Goal: Obtain resource: Download file/media

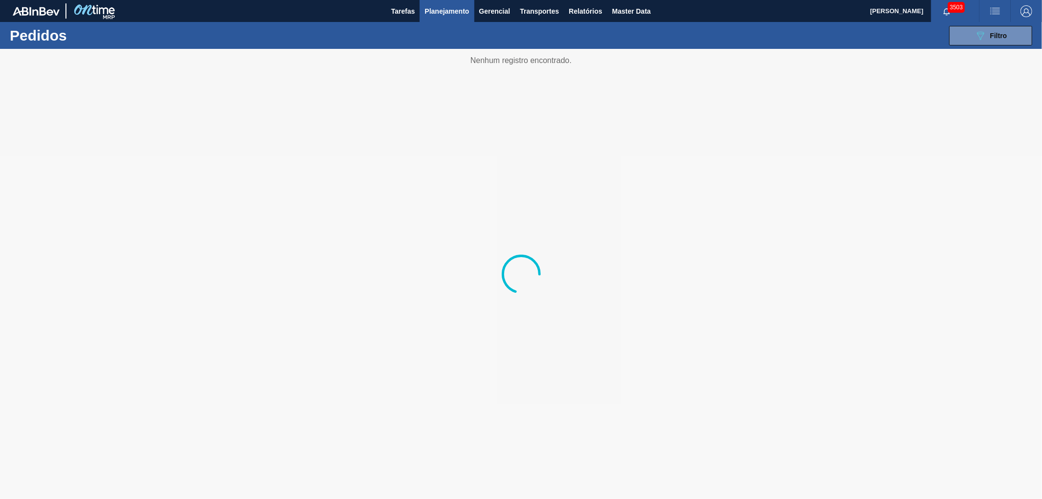
click at [279, 495] on div at bounding box center [521, 274] width 1042 height 450
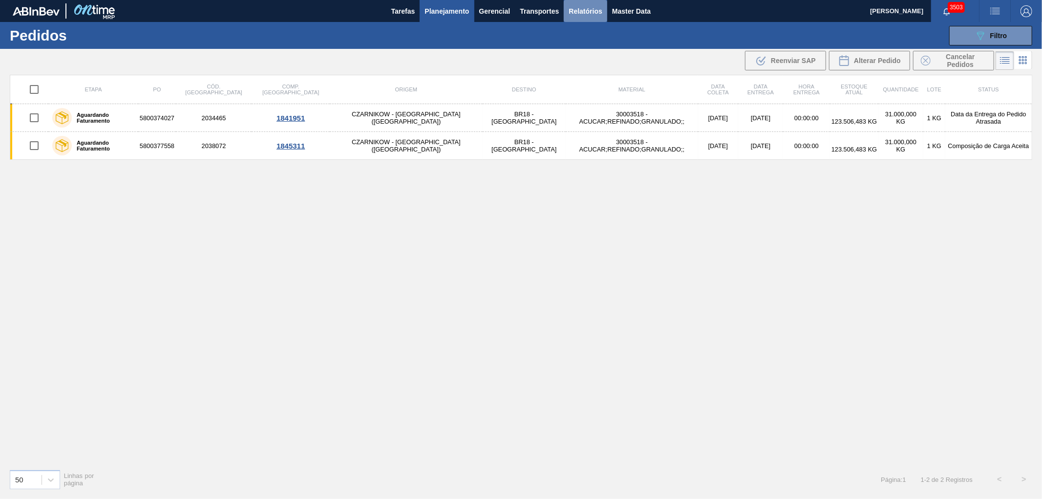
click at [579, 7] on span "Relatórios" at bounding box center [585, 11] width 33 height 12
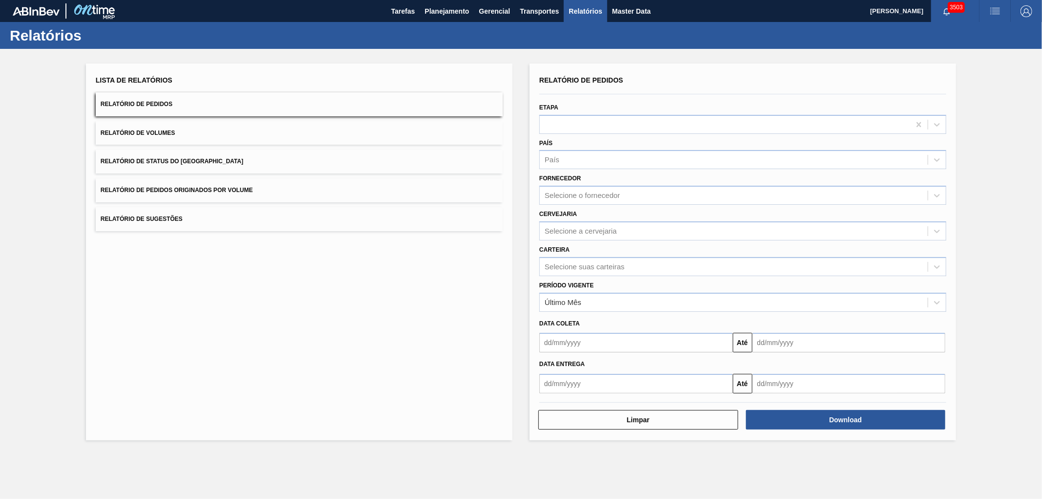
click at [187, 187] on span "Relatório de Pedidos Originados por Volume" at bounding box center [177, 190] width 152 height 7
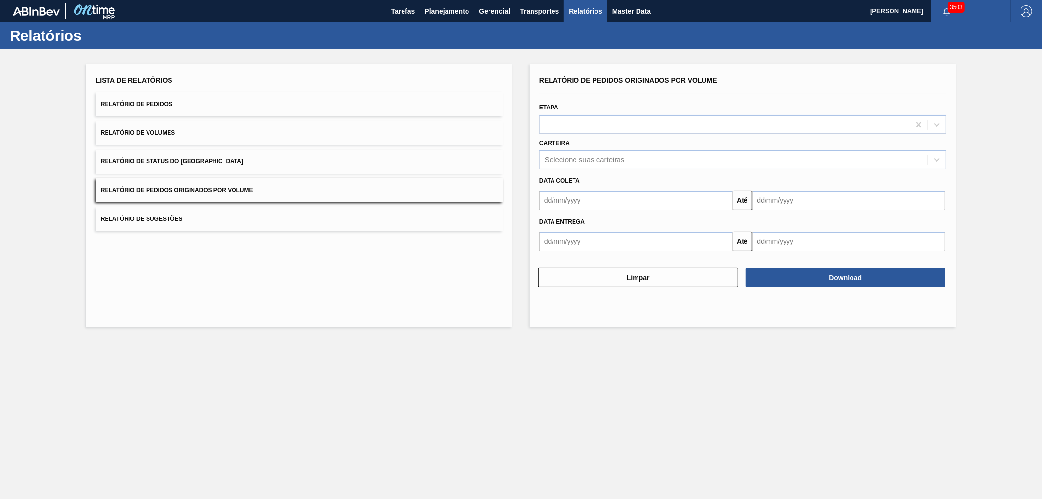
click at [576, 171] on div "Data coleta" at bounding box center [742, 179] width 415 height 17
click at [578, 163] on div "Selecione suas carteiras" at bounding box center [734, 160] width 388 height 14
type input "vidr"
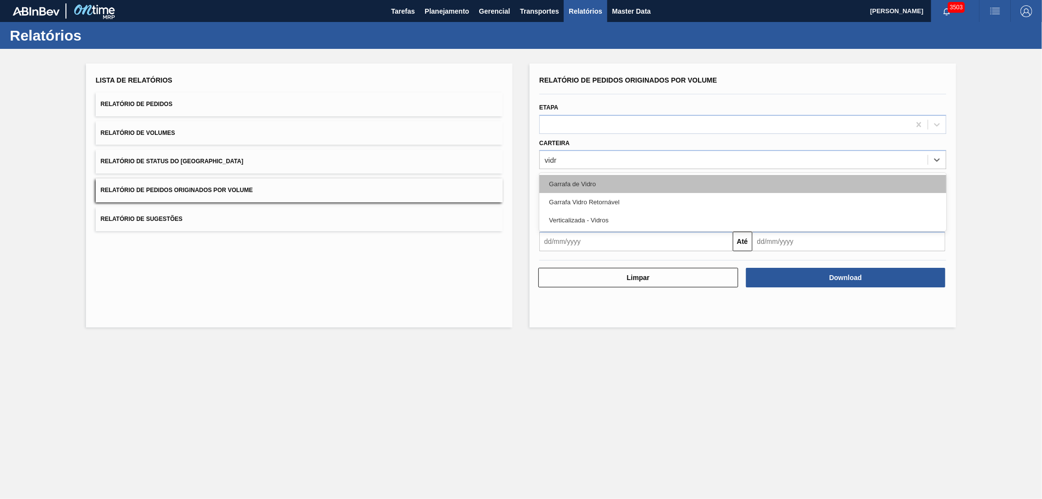
click at [569, 179] on div "Garrafa de Vidro" at bounding box center [742, 184] width 407 height 18
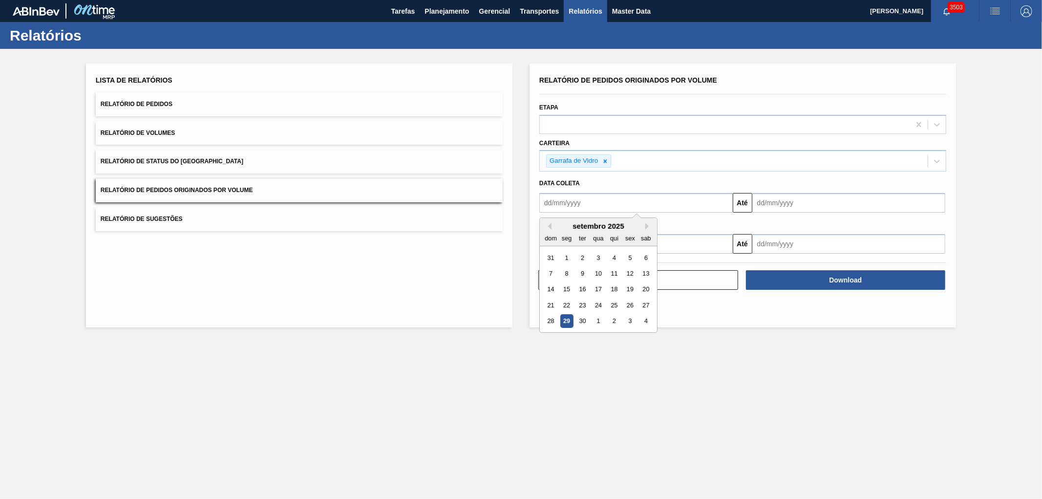
click at [566, 209] on input "text" at bounding box center [635, 203] width 193 height 20
click at [562, 254] on div "1" at bounding box center [566, 257] width 13 height 13
type input "[DATE]"
click at [781, 209] on input "text" at bounding box center [848, 203] width 193 height 20
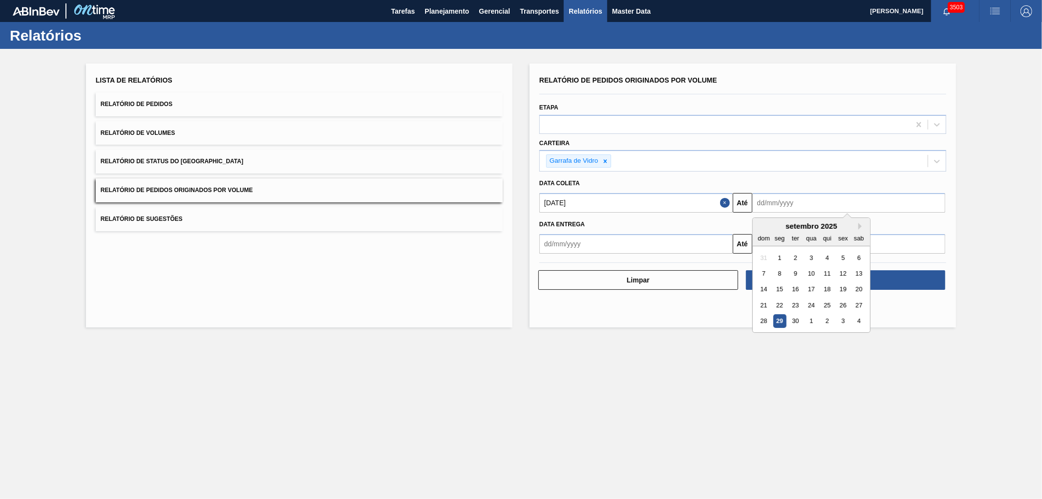
drag, startPoint x: 798, startPoint y: 324, endPoint x: 814, endPoint y: 311, distance: 20.5
click at [798, 324] on div "30" at bounding box center [795, 321] width 13 height 13
type input "[DATE]"
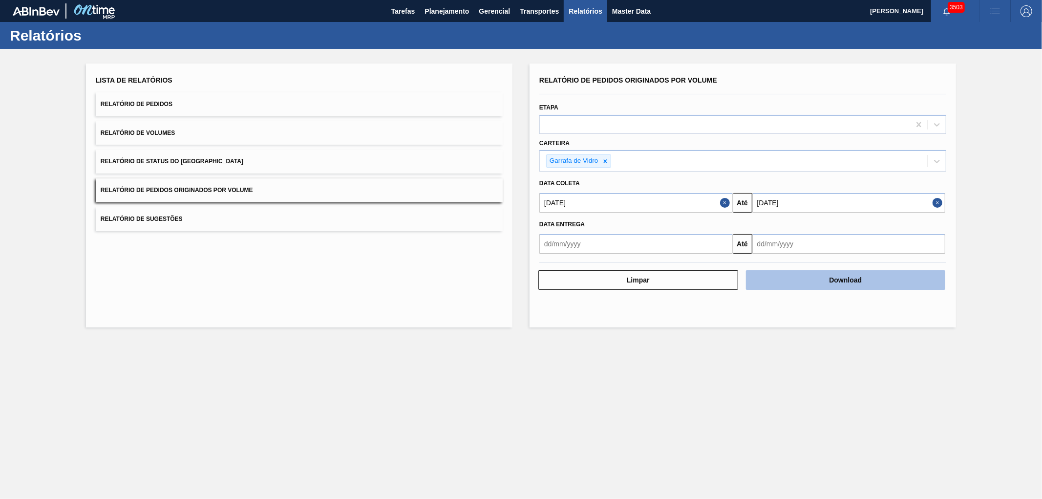
click at [832, 278] on button "Download" at bounding box center [846, 280] width 200 height 20
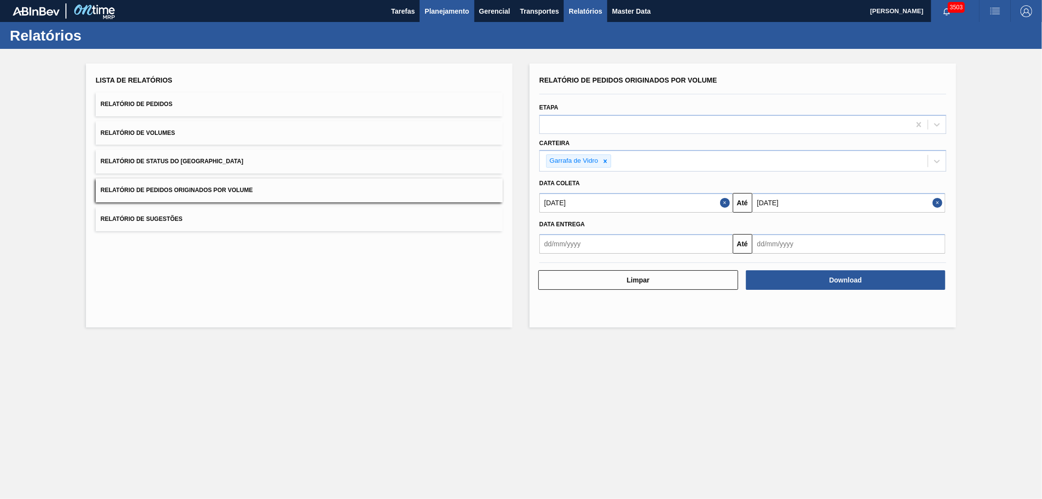
click at [746, 270] on button "Download" at bounding box center [846, 280] width 200 height 20
